Goal: Task Accomplishment & Management: Use online tool/utility

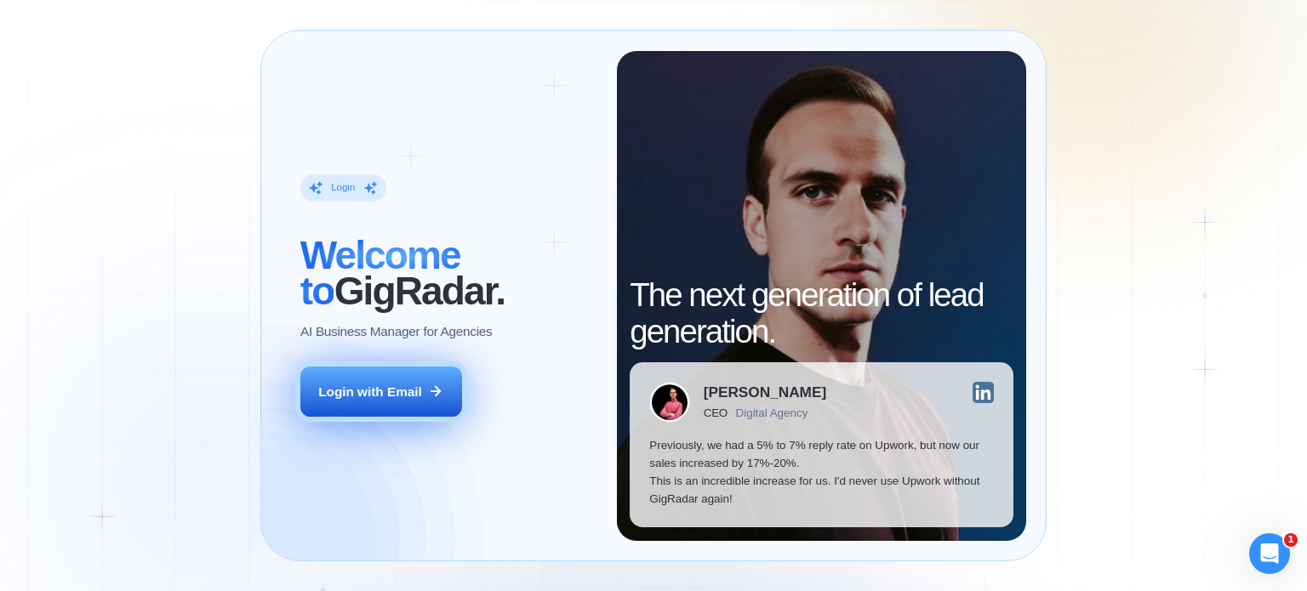
click at [402, 396] on div "Login with Email" at bounding box center [370, 392] width 104 height 18
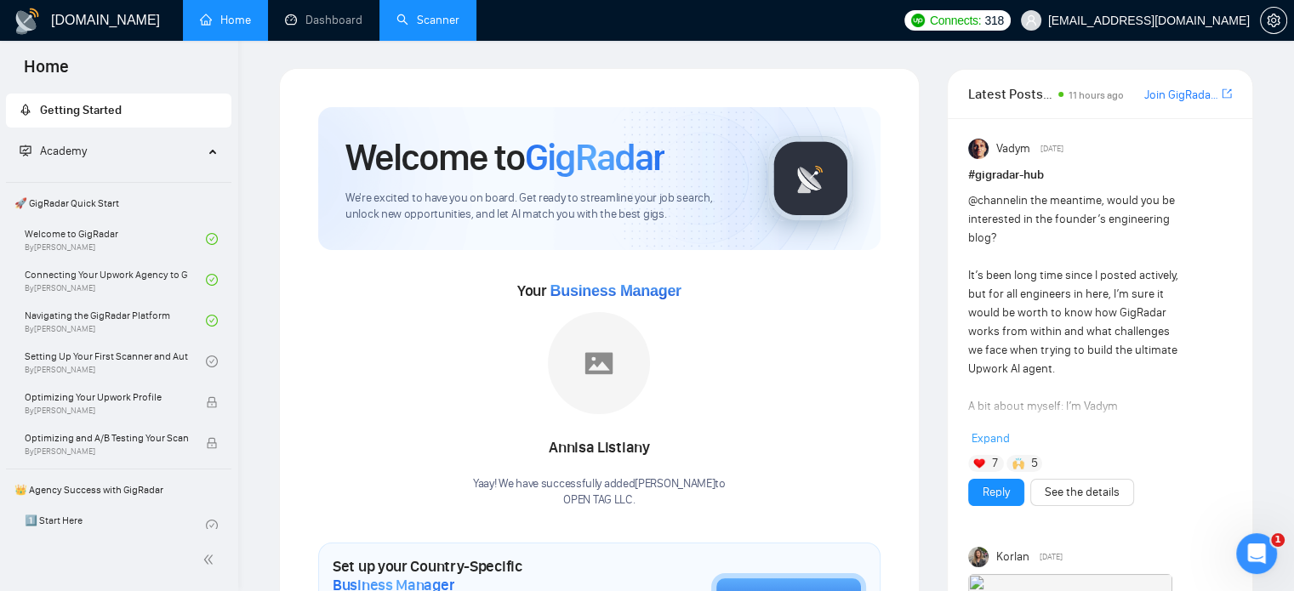
click at [444, 20] on link "Scanner" at bounding box center [427, 20] width 63 height 14
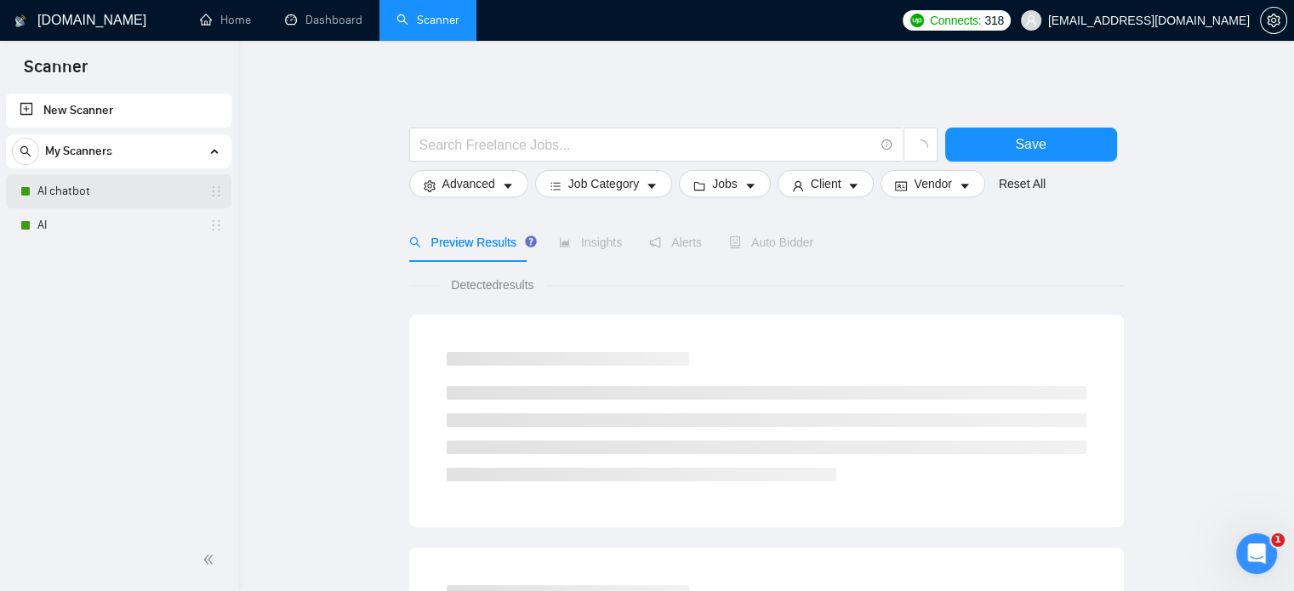
click at [36, 190] on div "AI chatbot" at bounding box center [121, 191] width 202 height 34
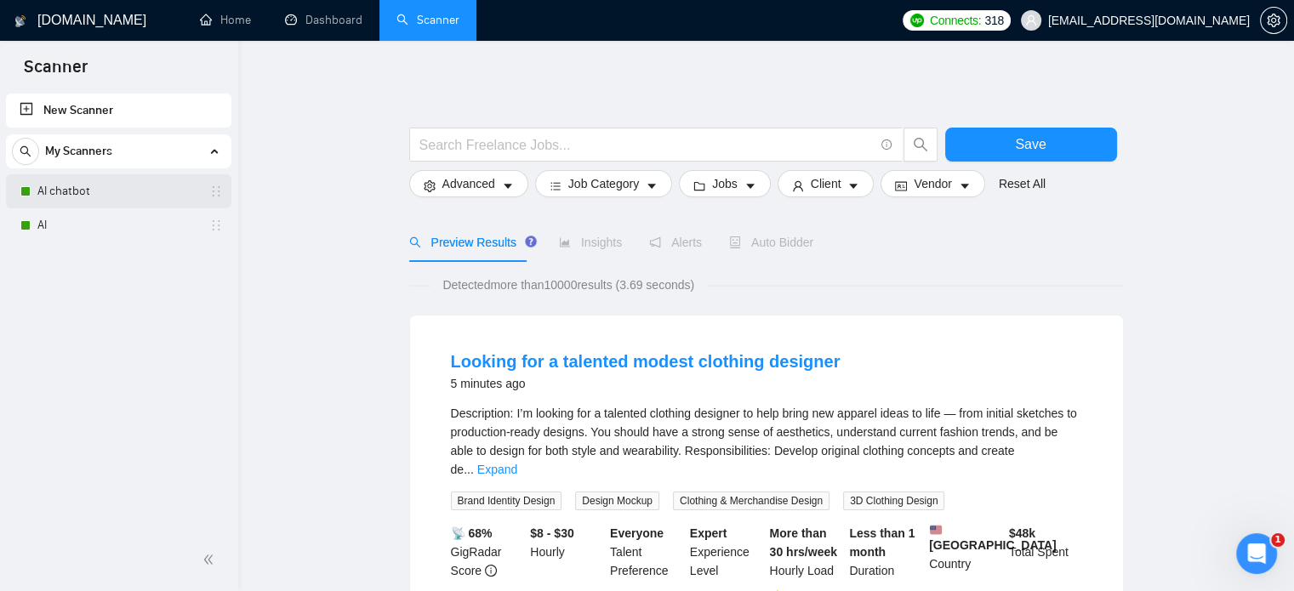
click at [98, 193] on link "AI chatbot" at bounding box center [118, 191] width 162 height 34
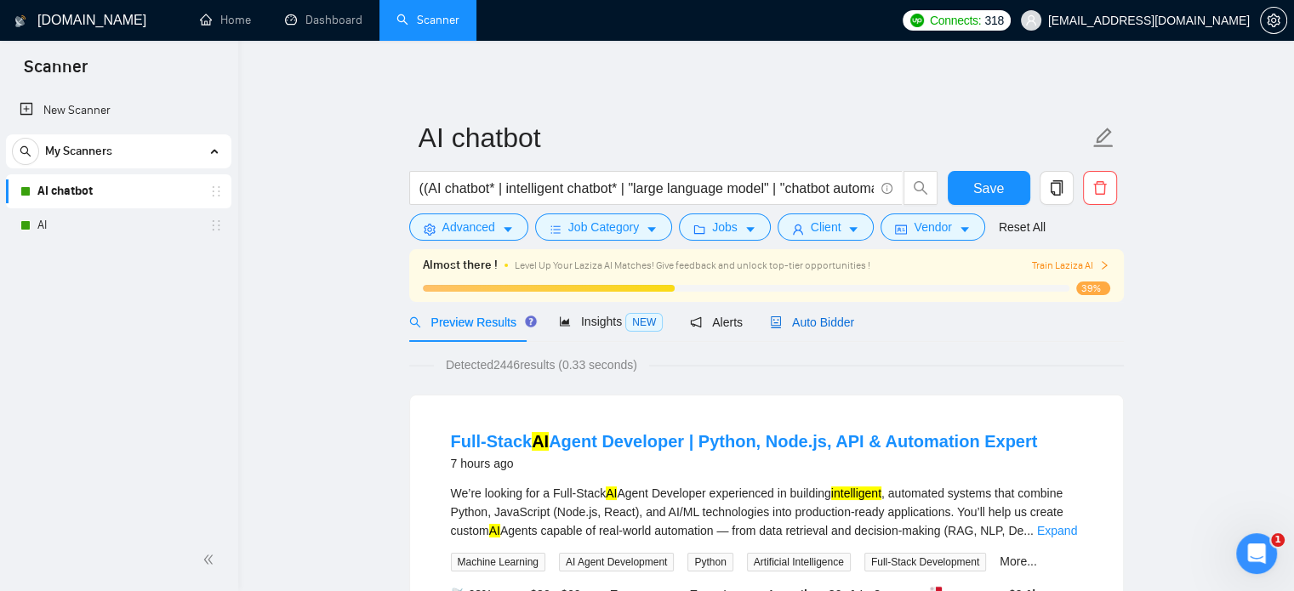
click at [796, 324] on span "Auto Bidder" at bounding box center [812, 323] width 84 height 14
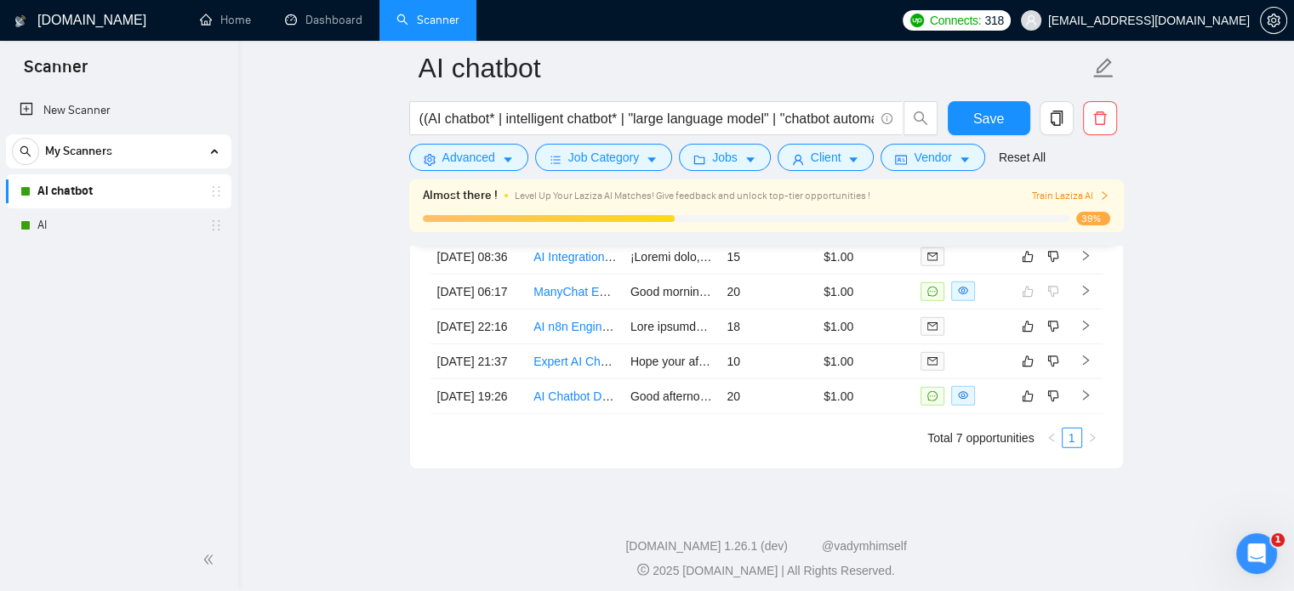
scroll to position [4276, 0]
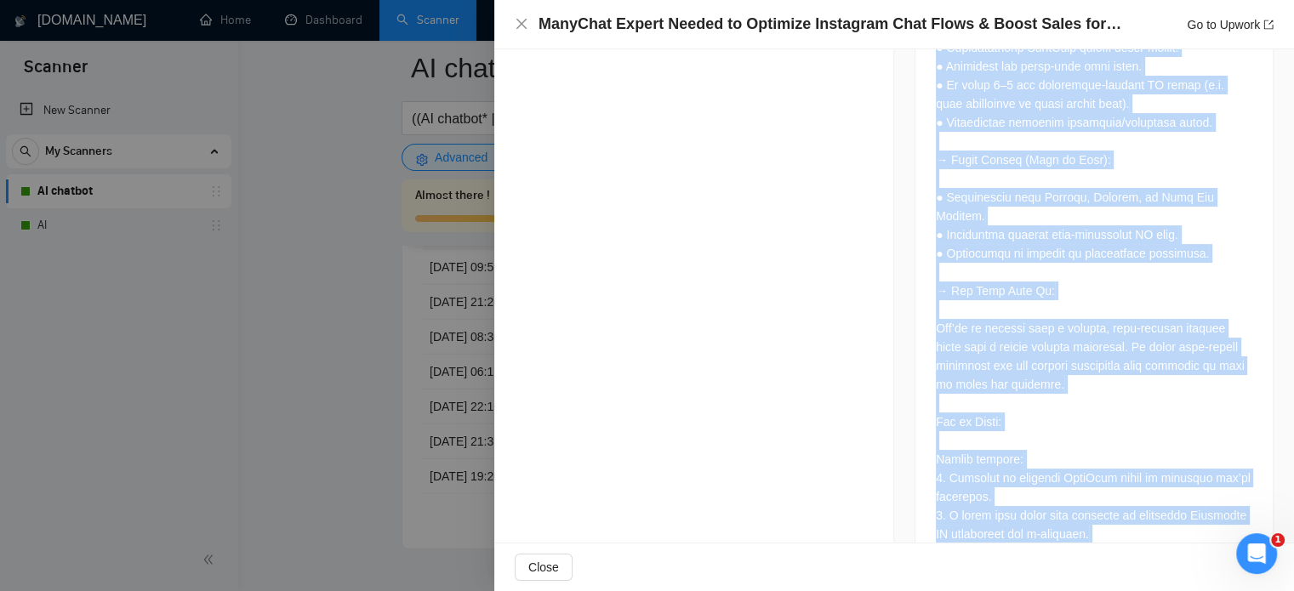
scroll to position [2194, 0]
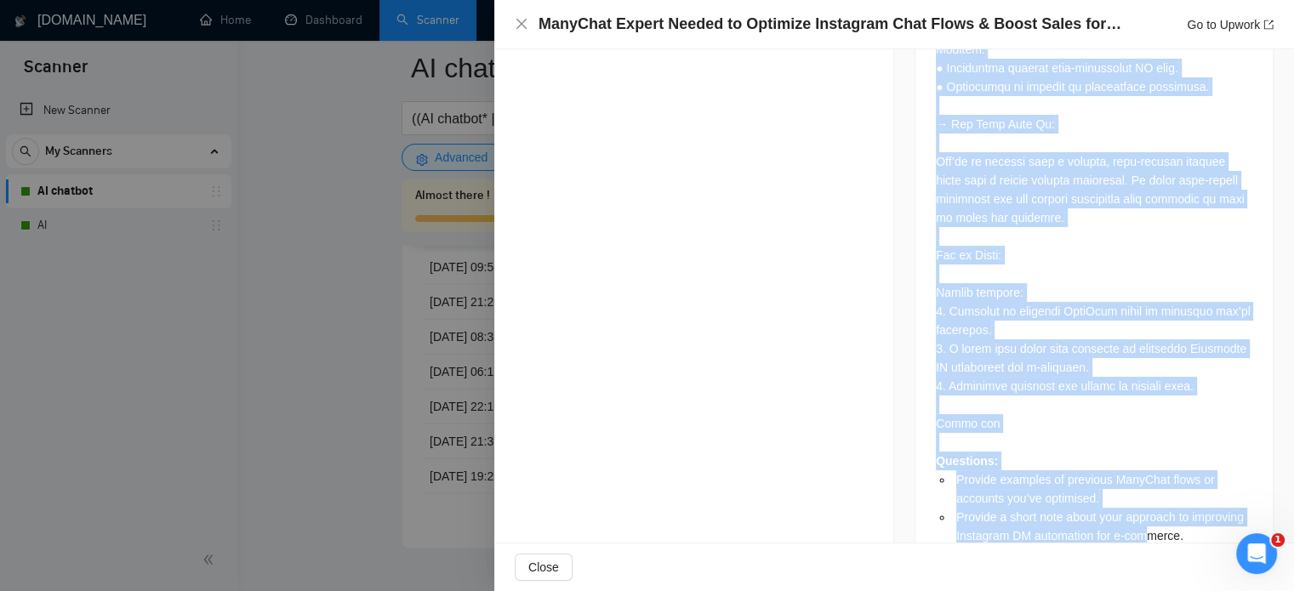
drag, startPoint x: 929, startPoint y: 174, endPoint x: 1198, endPoint y: 454, distance: 388.7
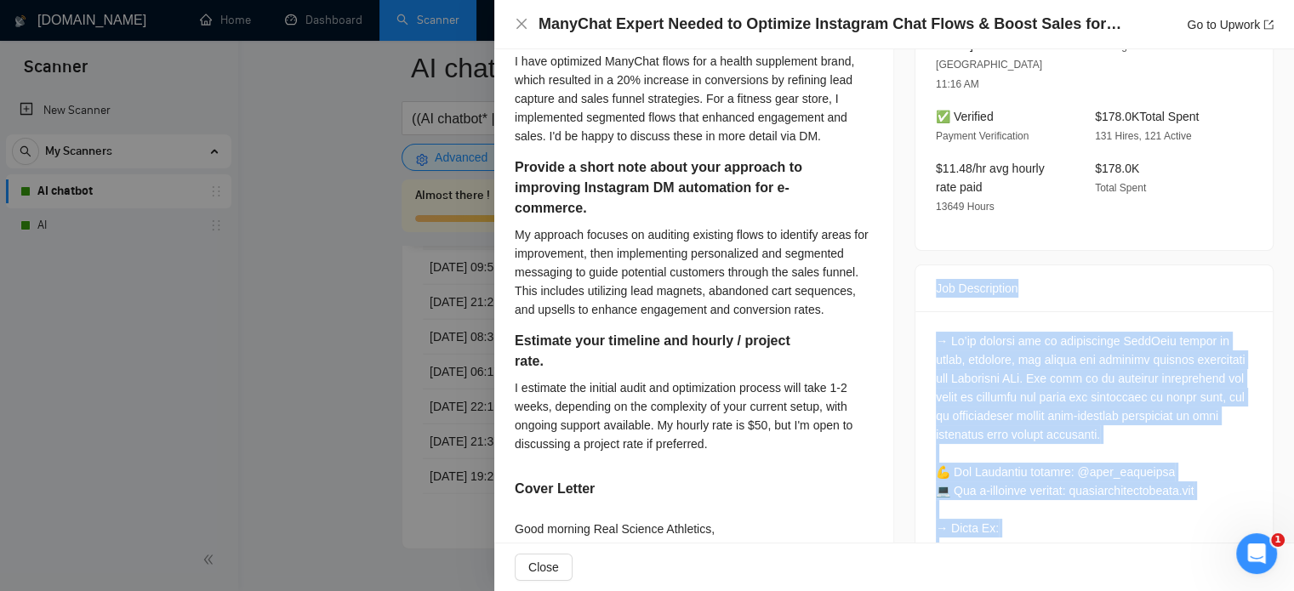
scroll to position [425, 0]
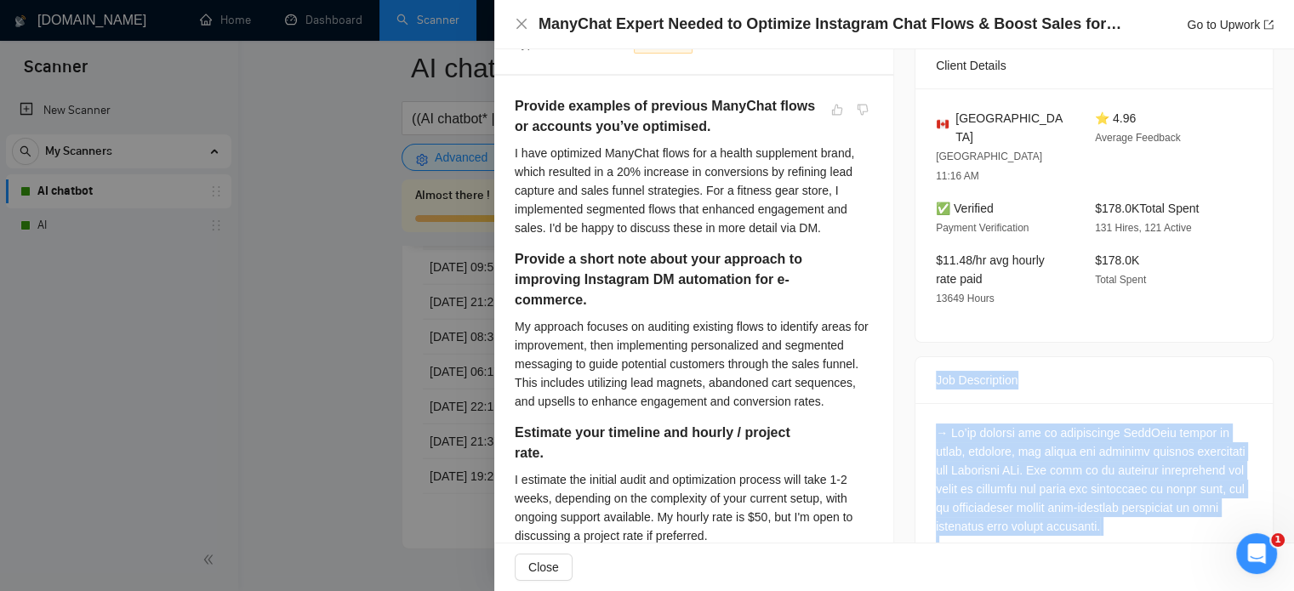
copy div "Lor Ipsumdolors → Am’co adipisc eli se doeiusmodte InciDidu utlabo et dolor, ma…"
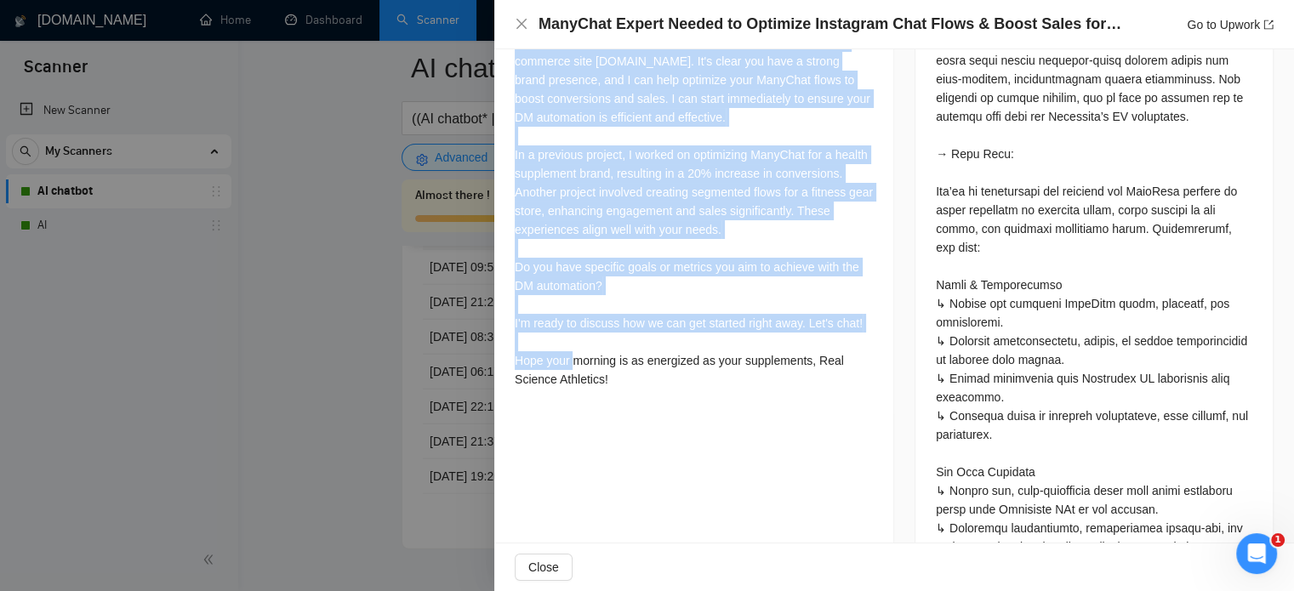
scroll to position [1021, 0]
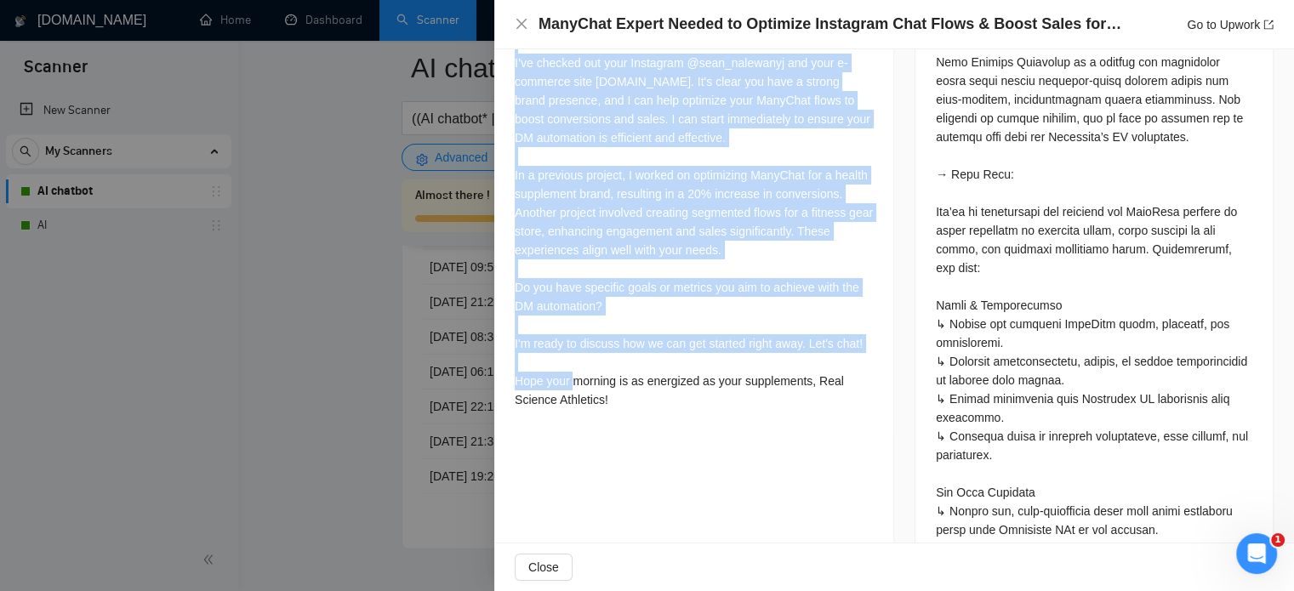
drag, startPoint x: 514, startPoint y: 191, endPoint x: 710, endPoint y: 379, distance: 272.6
copy div "Loremip dolorsit am consecte AdipIsci elits do eiusmodt inc’ut laboreetd. M ali…"
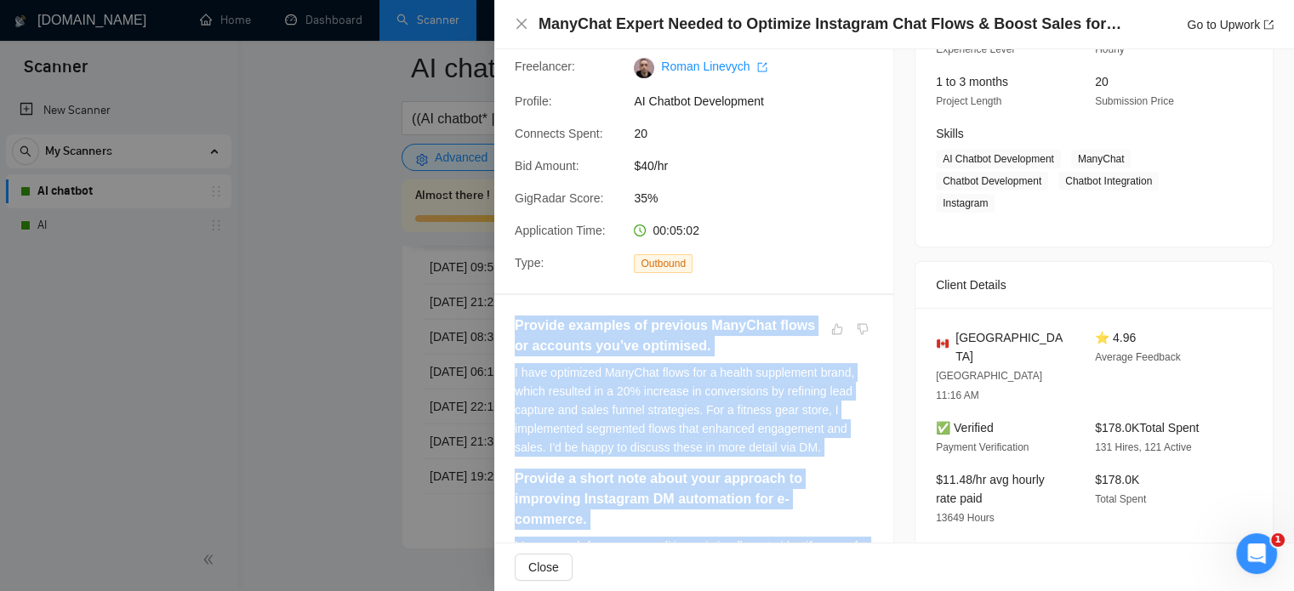
scroll to position [85, 0]
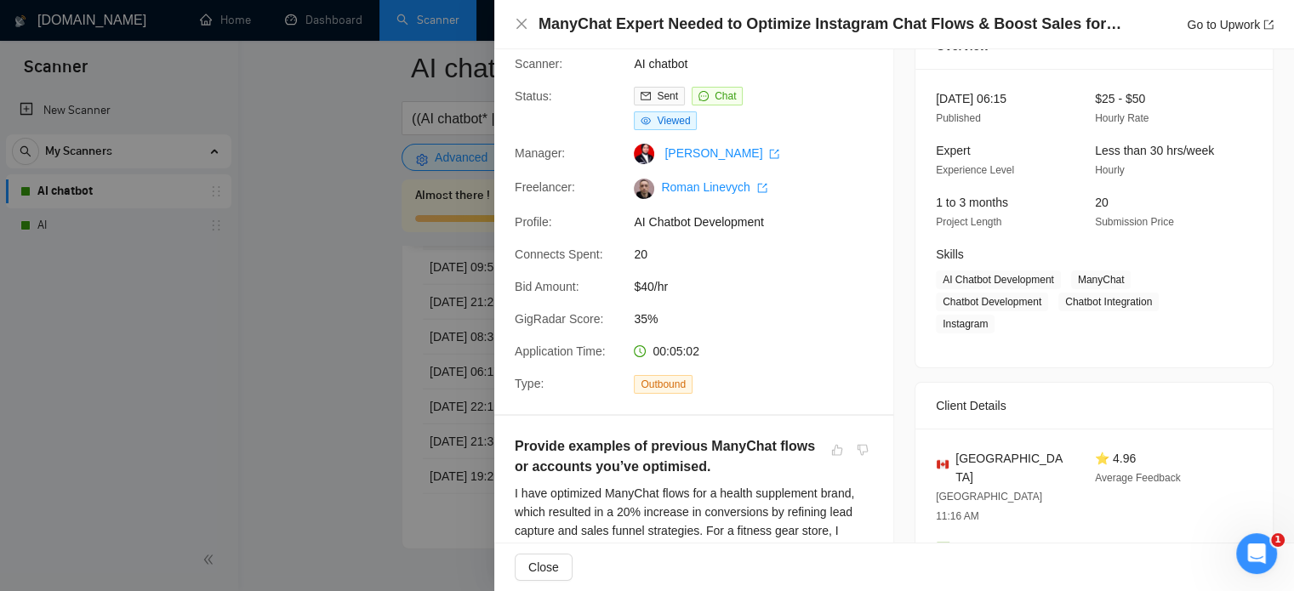
click at [341, 238] on div at bounding box center [647, 295] width 1294 height 591
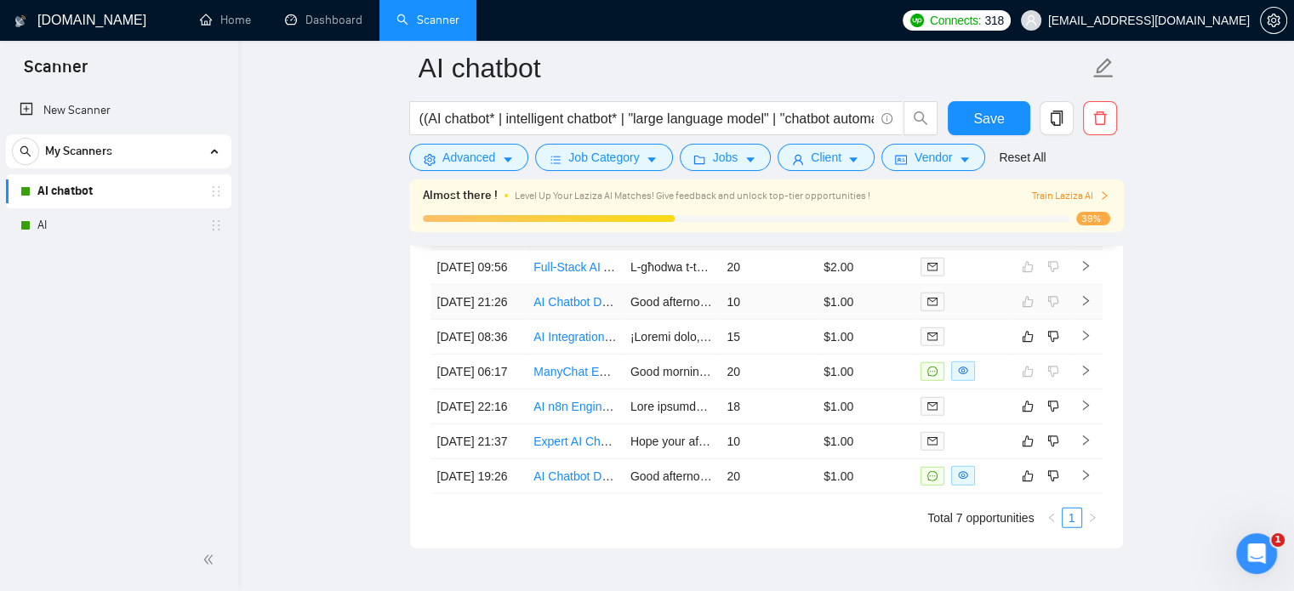
scroll to position [4191, 0]
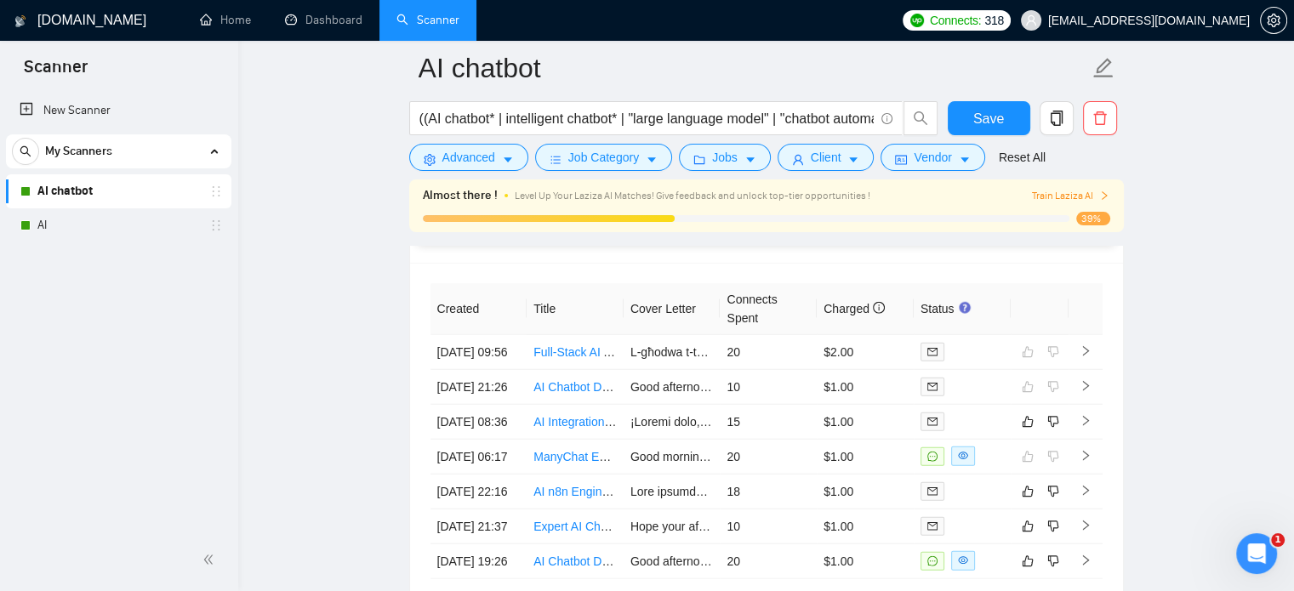
drag, startPoint x: 48, startPoint y: 229, endPoint x: 60, endPoint y: 0, distance: 229.2
click at [48, 229] on link "AI" at bounding box center [118, 225] width 162 height 34
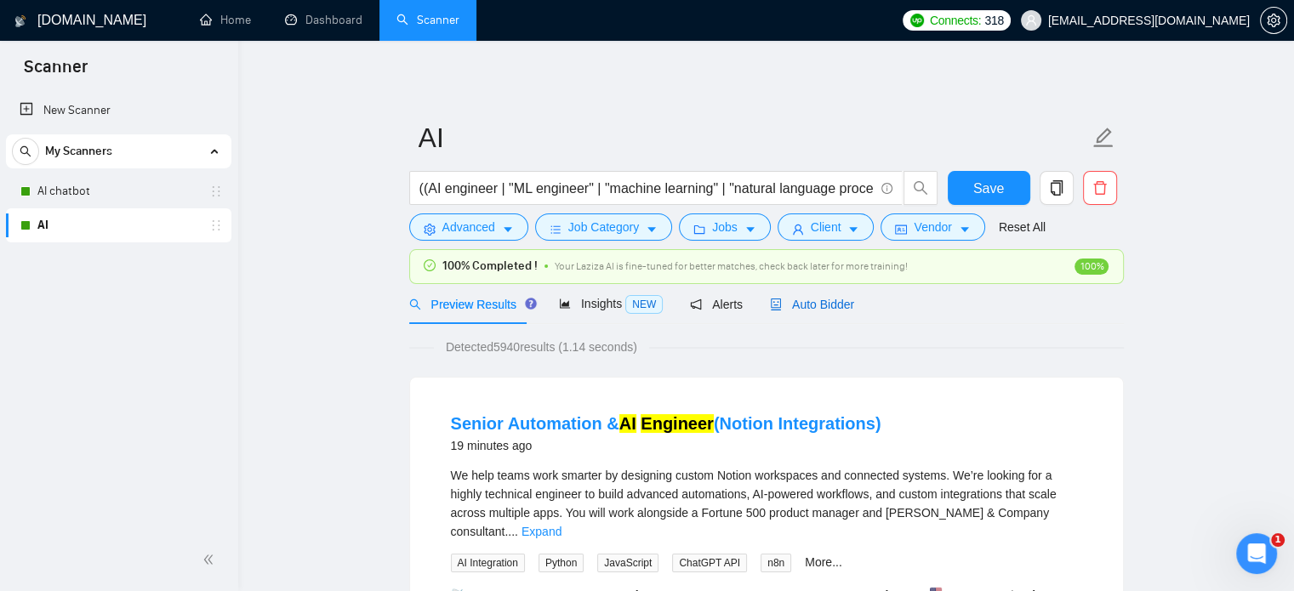
click at [810, 300] on span "Auto Bidder" at bounding box center [812, 305] width 84 height 14
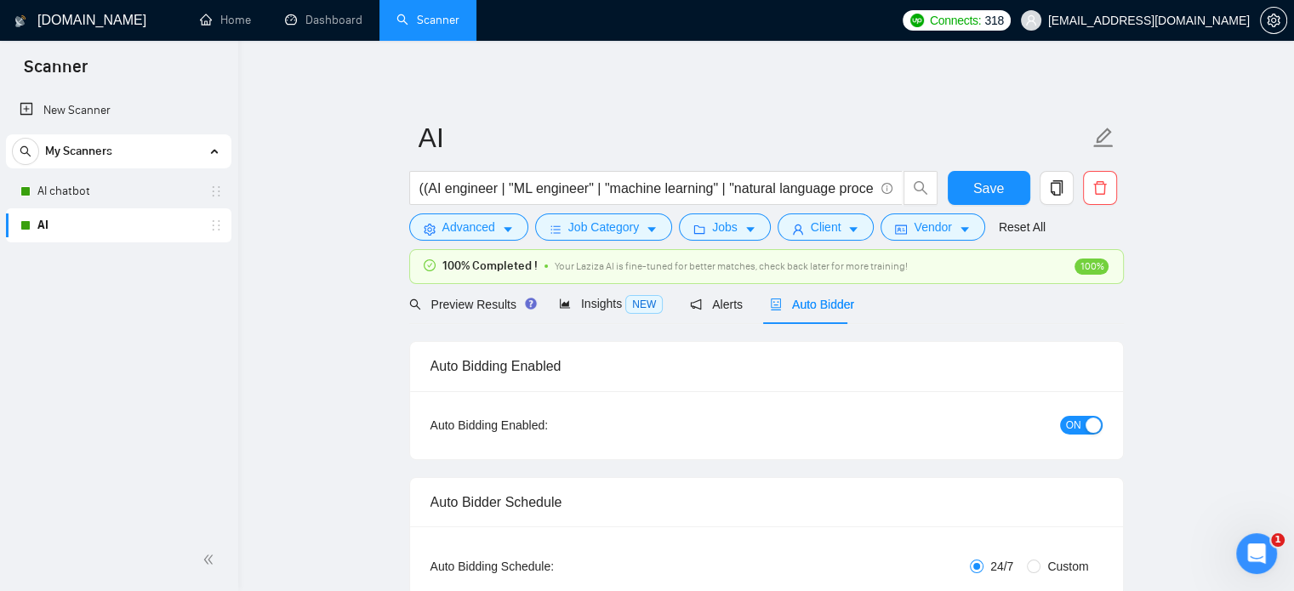
checkbox input "true"
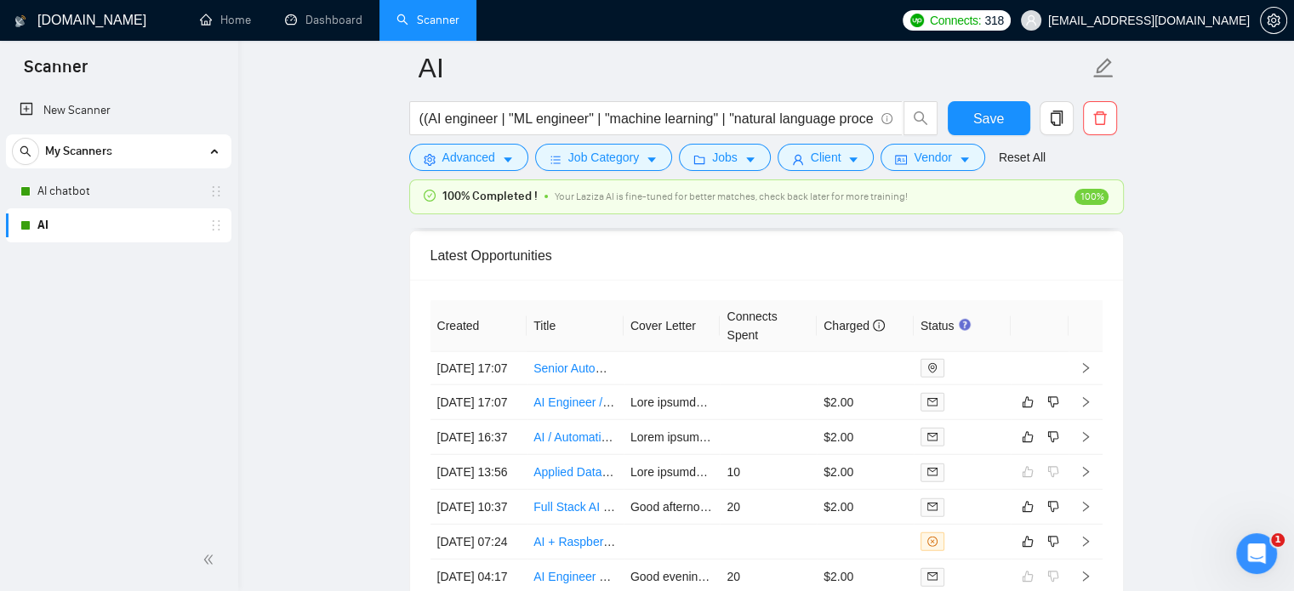
scroll to position [4364, 0]
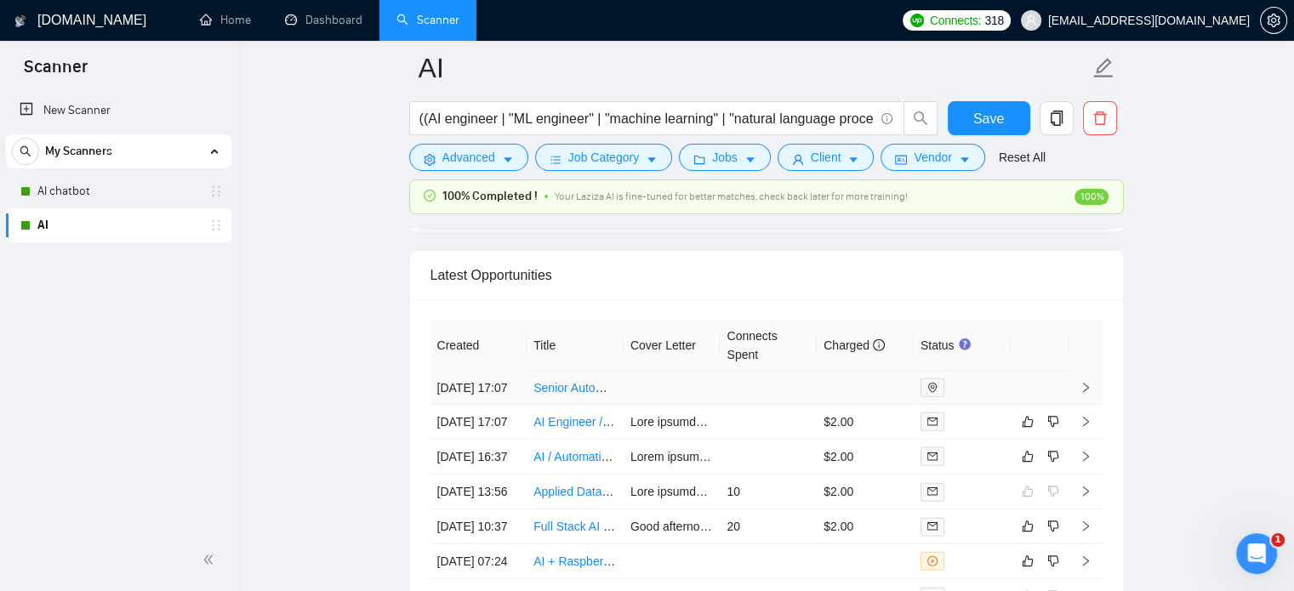
click at [740, 397] on td at bounding box center [768, 388] width 97 height 33
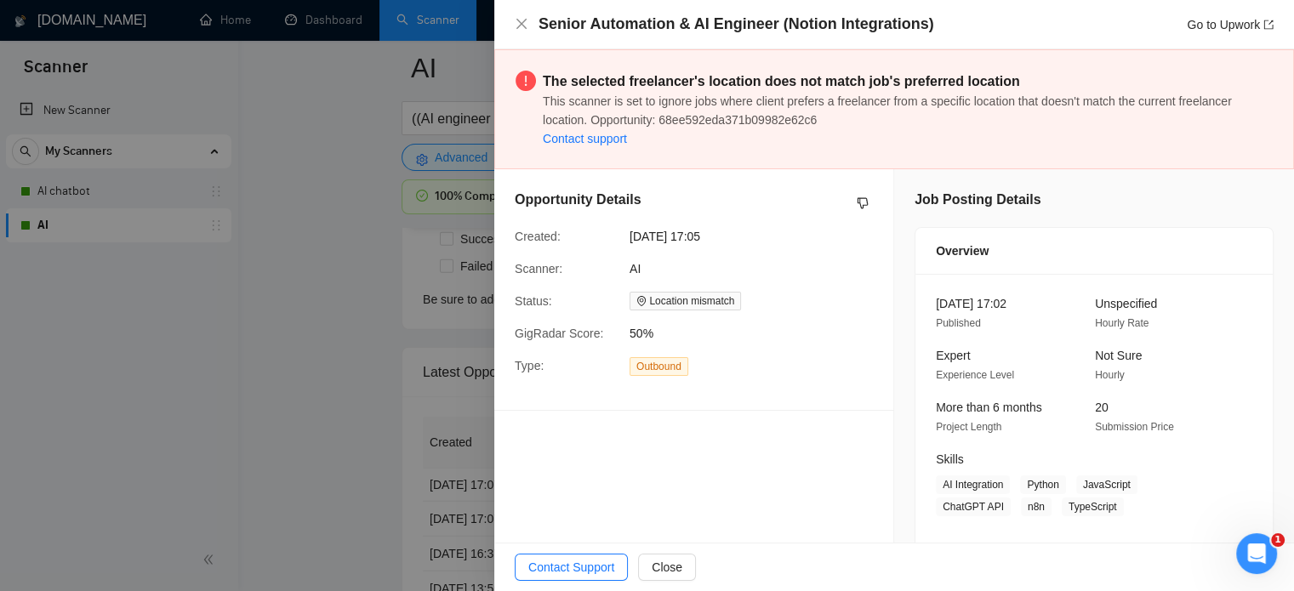
scroll to position [4194, 0]
click at [168, 435] on div at bounding box center [647, 295] width 1294 height 591
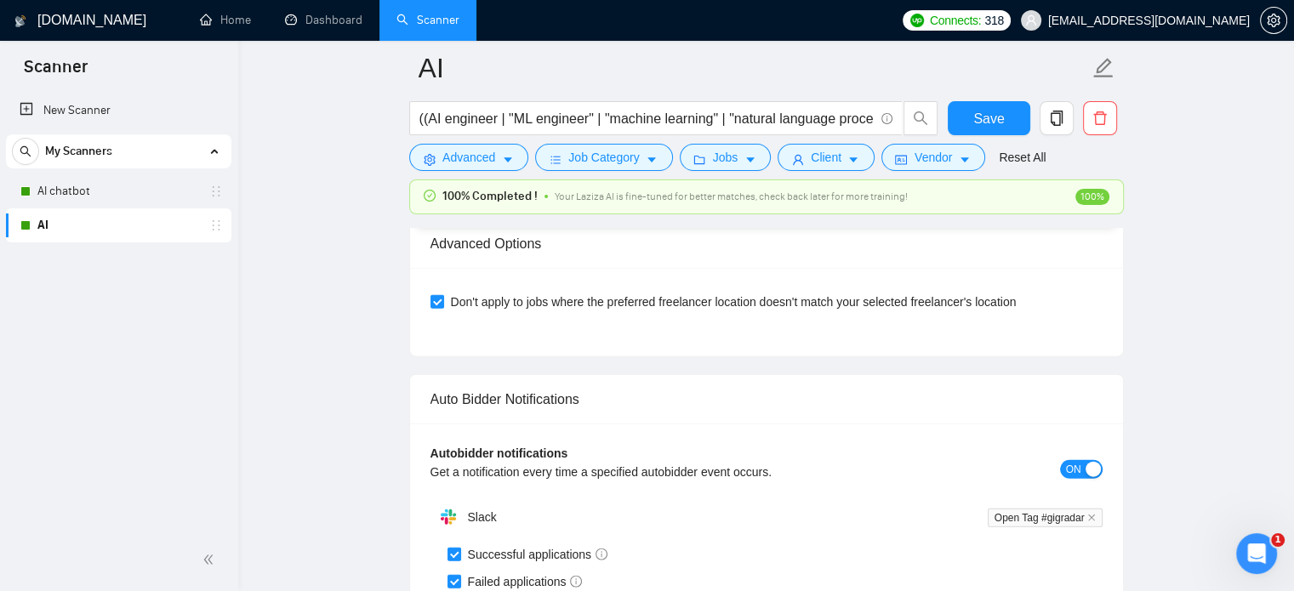
scroll to position [4109, 0]
